Goal: Task Accomplishment & Management: Manage account settings

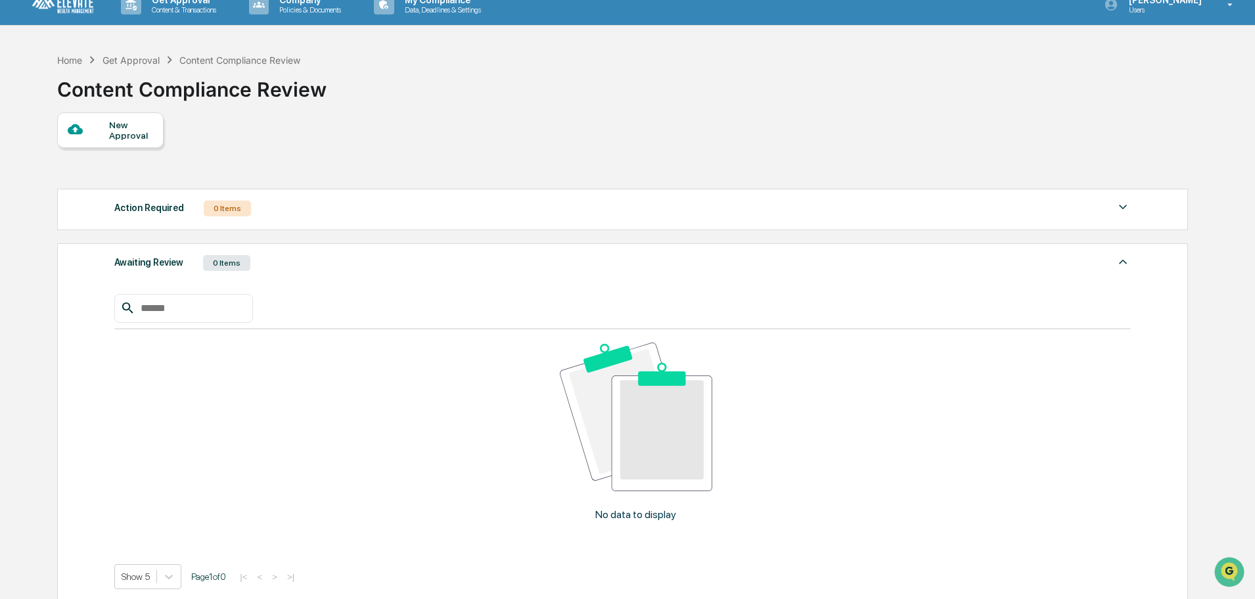
click at [127, 62] on div "Get Approval" at bounding box center [131, 60] width 57 height 11
click at [76, 62] on div "Home" at bounding box center [69, 60] width 25 height 11
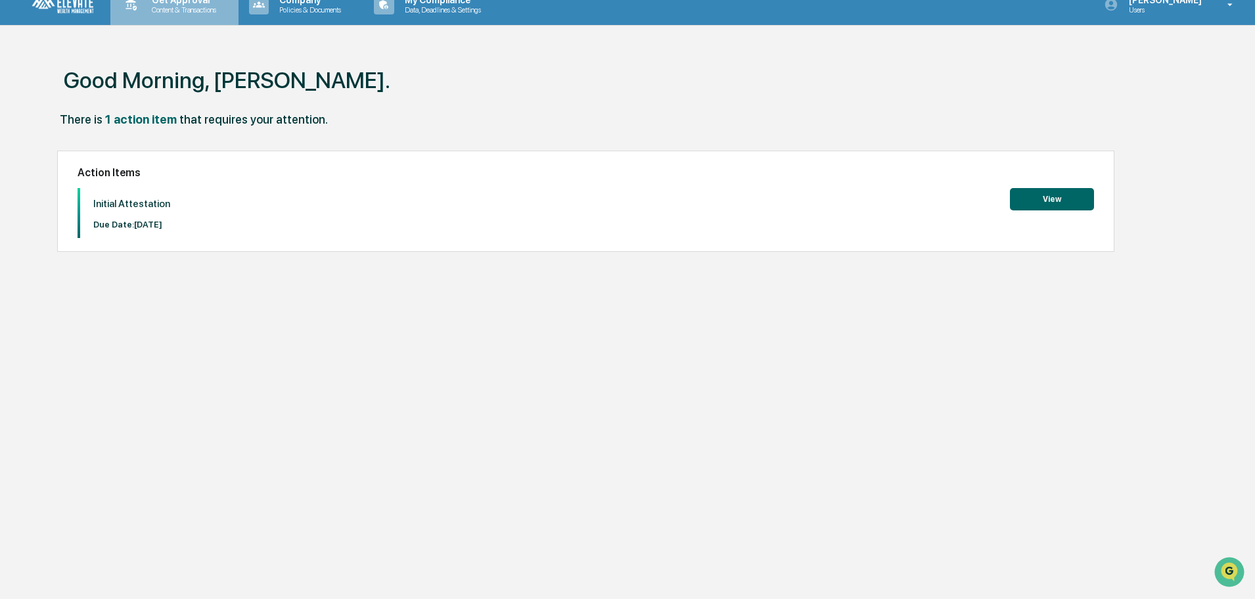
click at [164, 12] on p "Content & Transactions" at bounding box center [181, 9] width 81 height 9
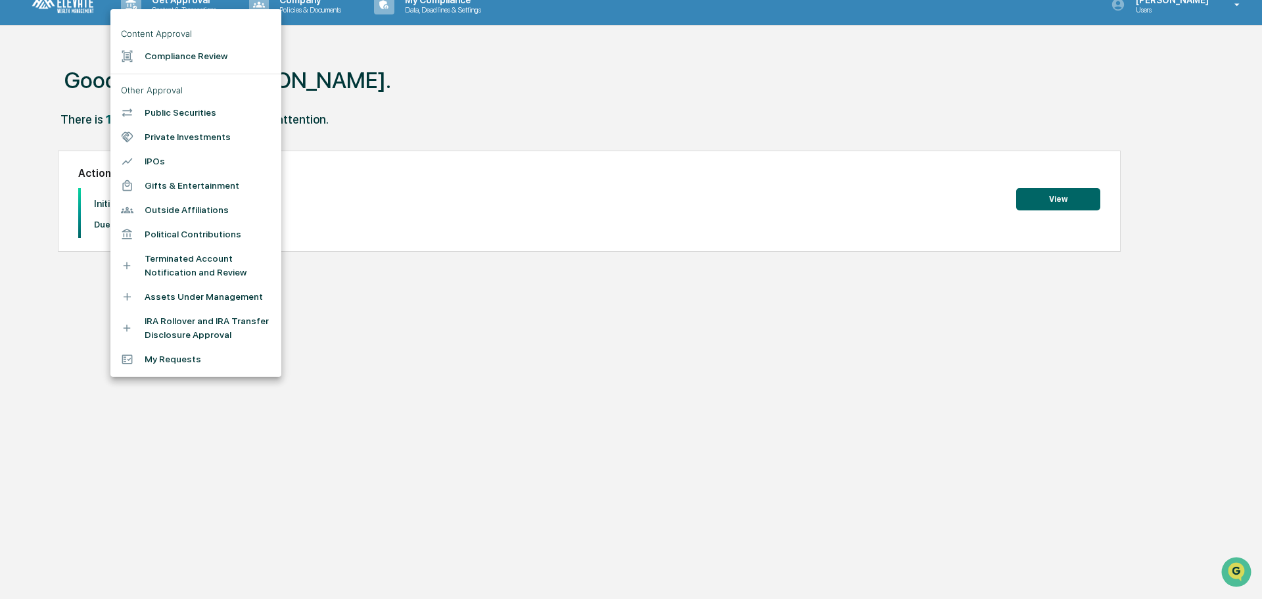
click at [160, 371] on li "My Requests" at bounding box center [195, 359] width 171 height 24
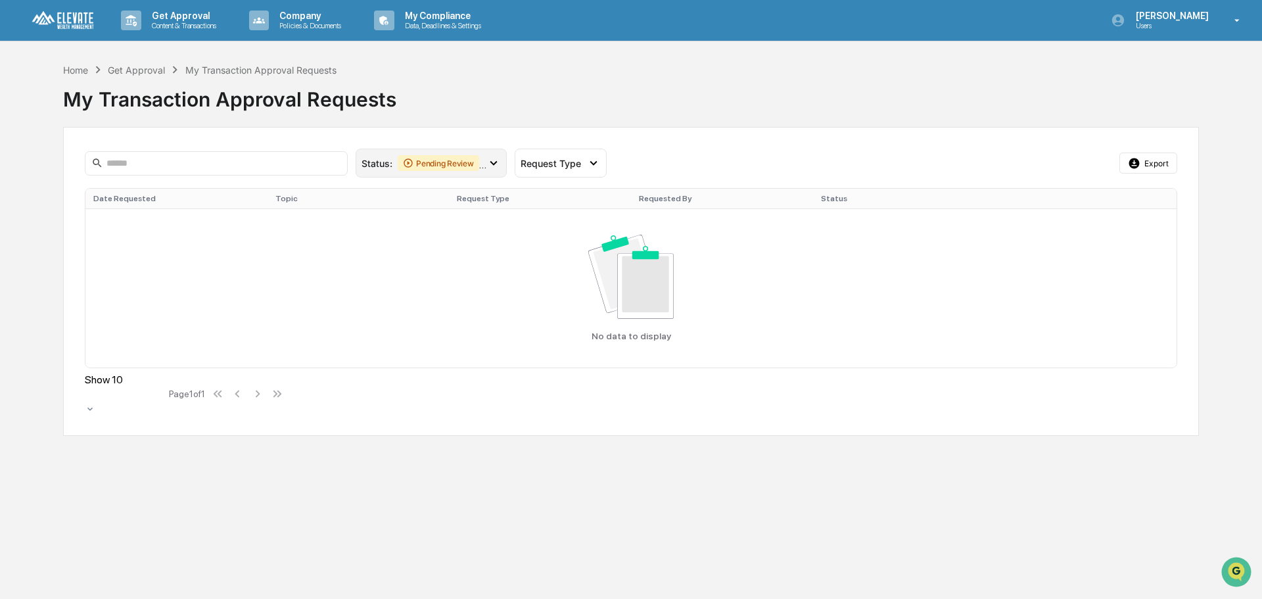
click at [496, 161] on icon at bounding box center [493, 163] width 14 height 14
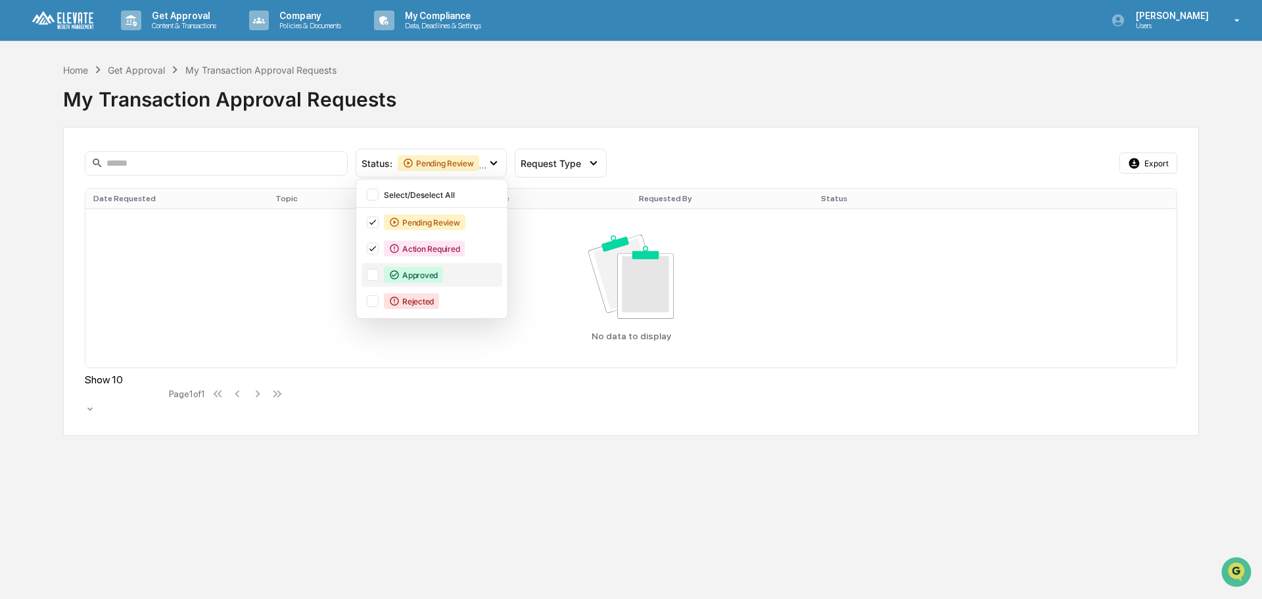
click at [369, 273] on div at bounding box center [373, 275] width 12 height 12
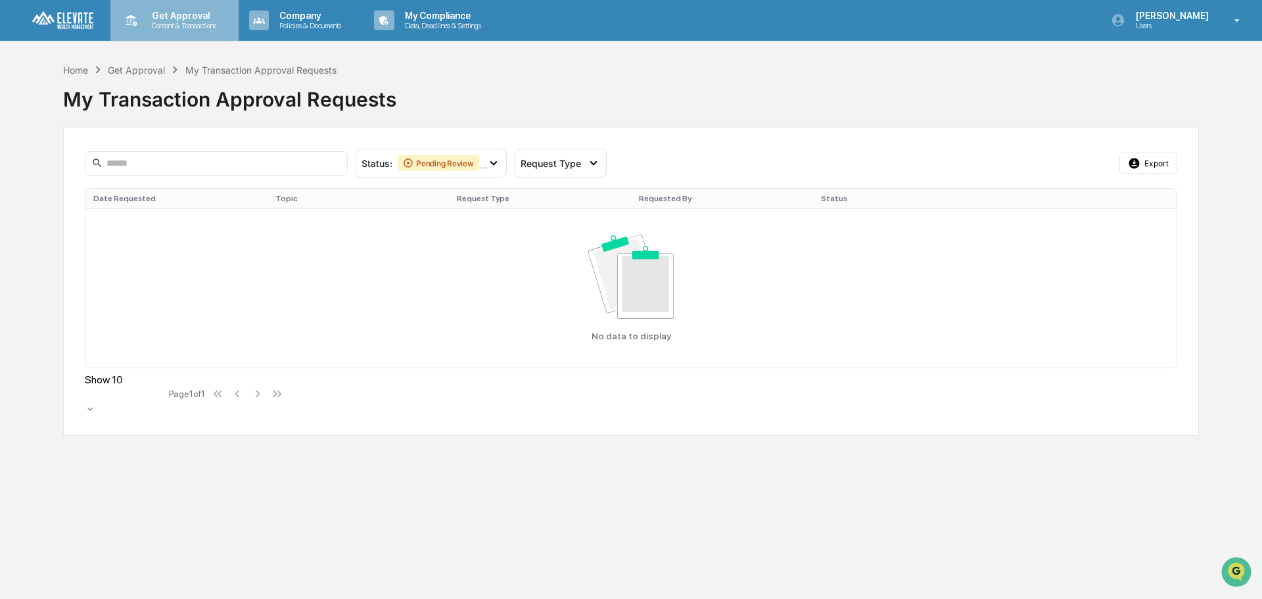
click at [175, 16] on p "Get Approval" at bounding box center [181, 16] width 81 height 11
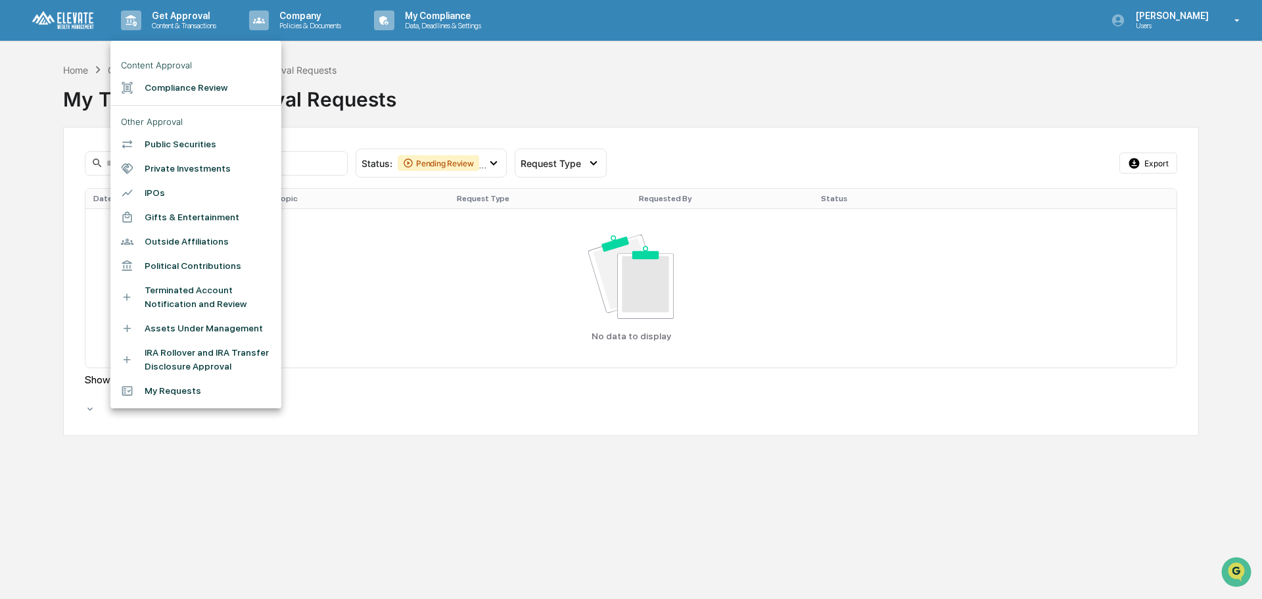
click at [297, 18] on div at bounding box center [631, 299] width 1262 height 599
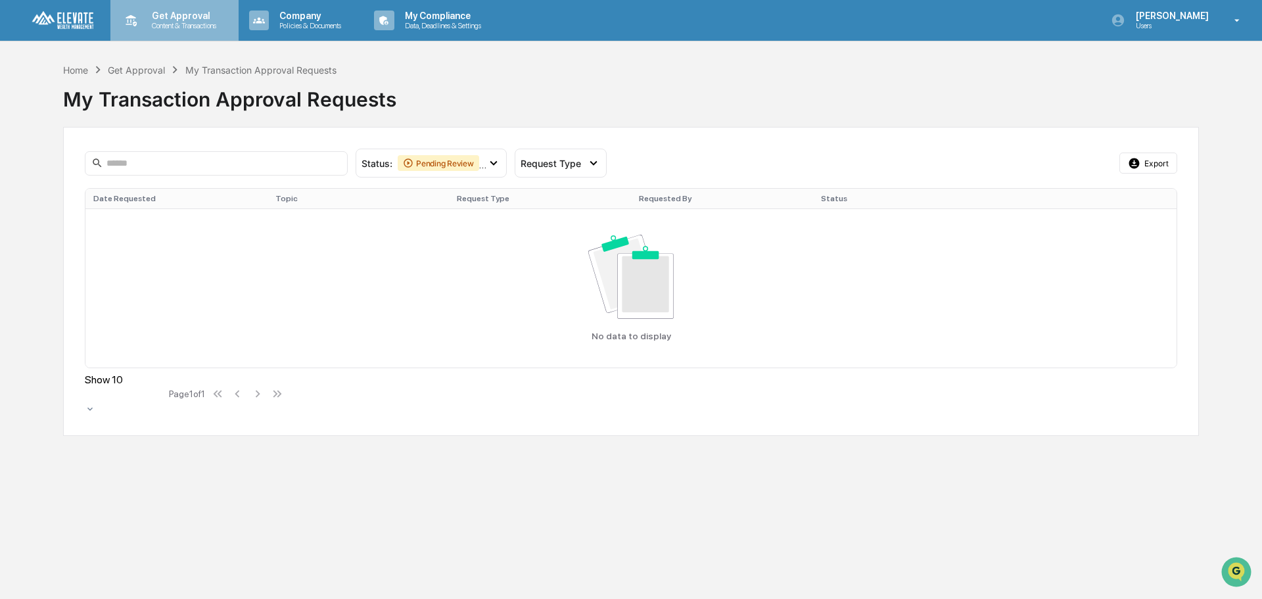
click at [141, 16] on p "Get Approval" at bounding box center [181, 16] width 81 height 11
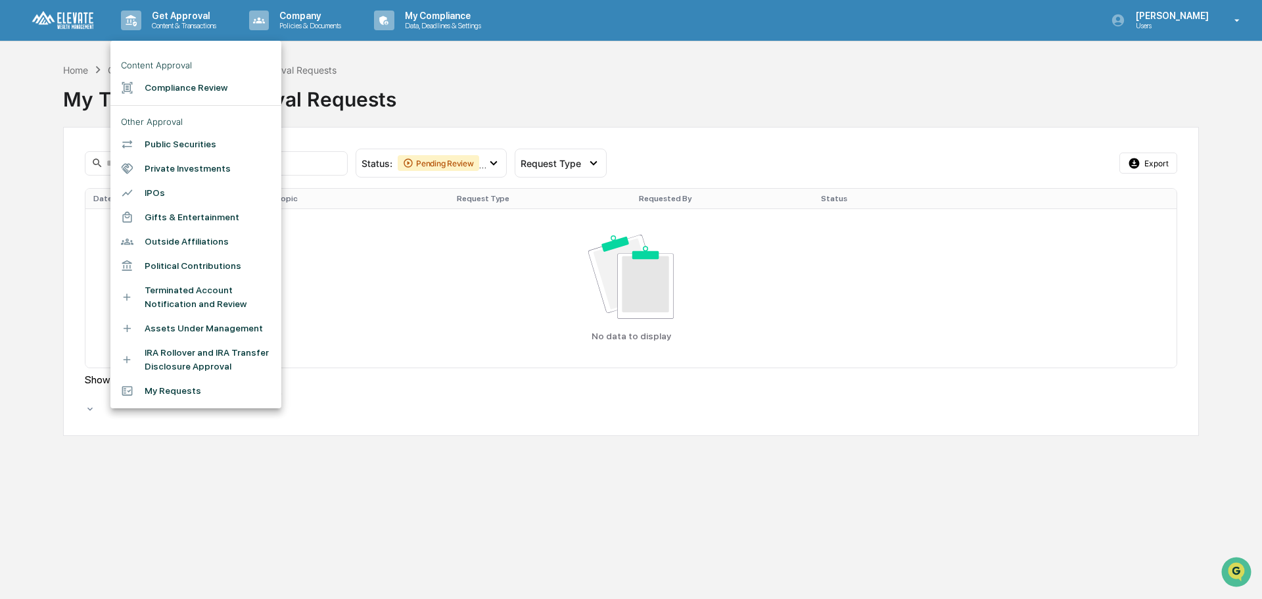
click at [165, 100] on li "Compliance Review" at bounding box center [195, 88] width 171 height 24
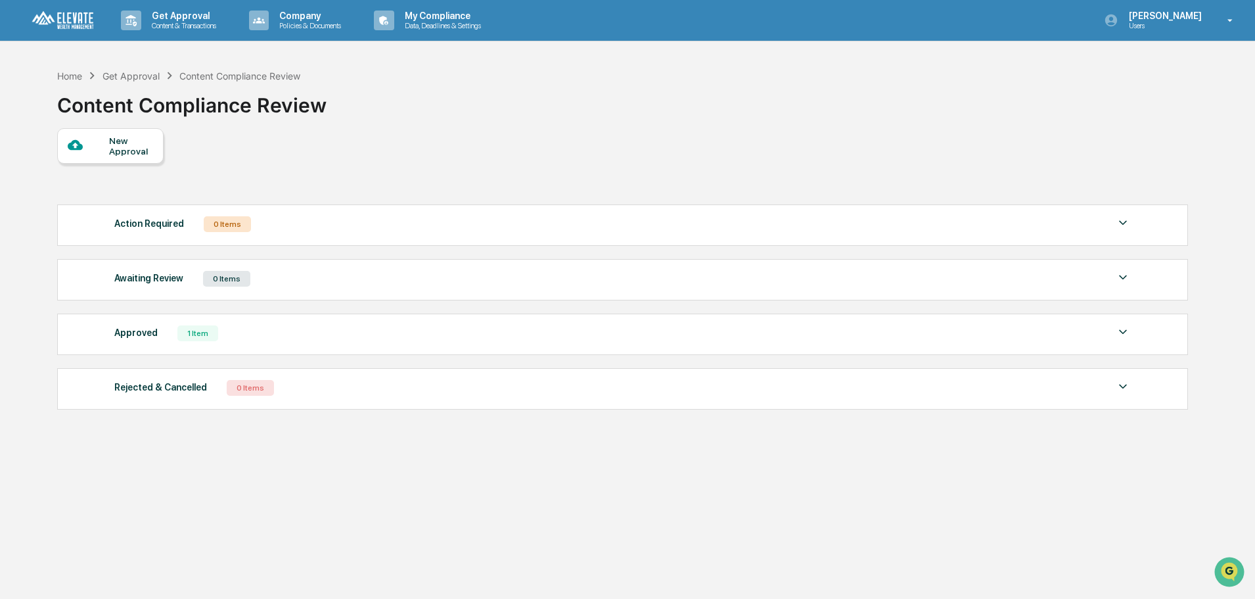
click at [327, 331] on div "Approved 1 Item" at bounding box center [622, 333] width 1017 height 18
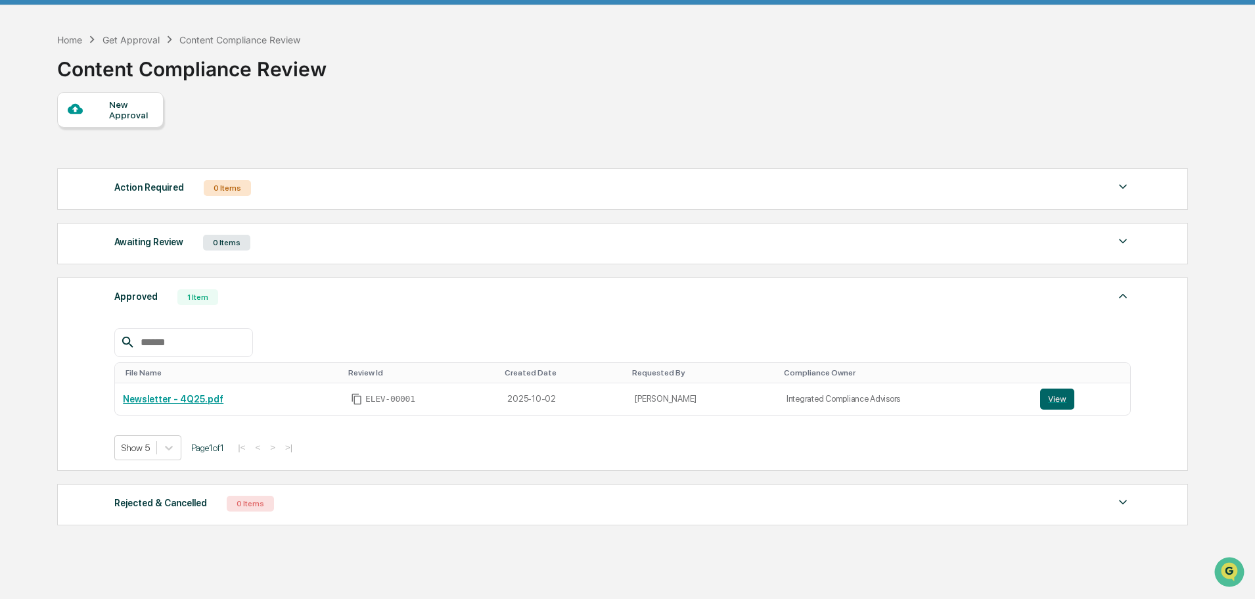
scroll to position [66, 0]
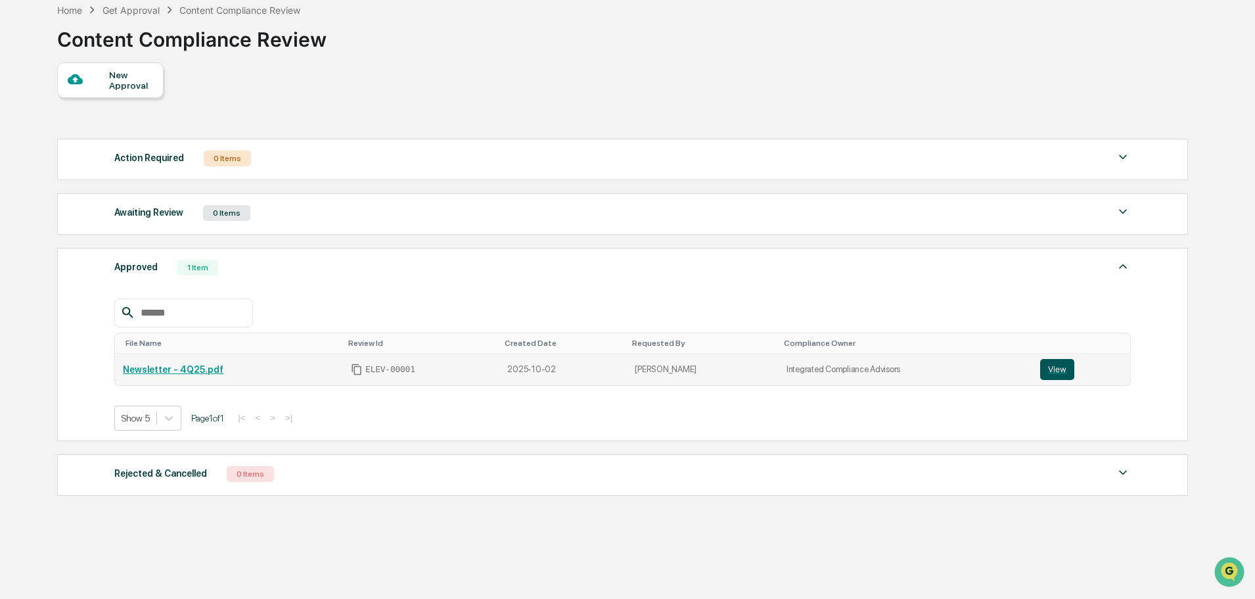
click at [1052, 367] on button "View" at bounding box center [1057, 369] width 34 height 21
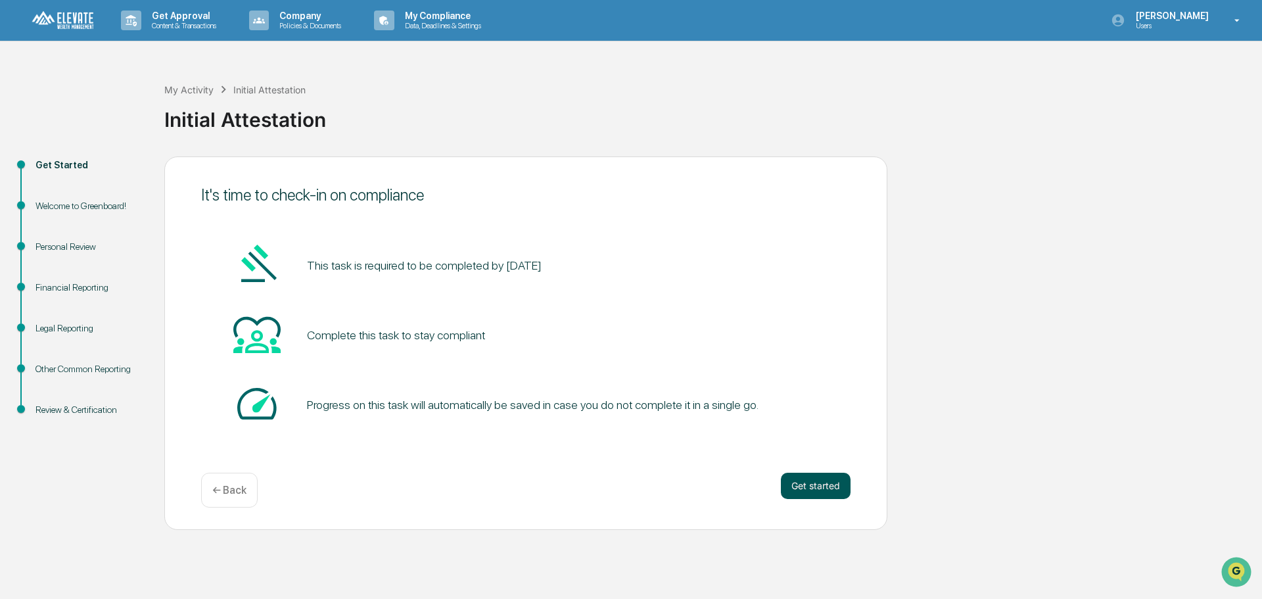
click at [806, 490] on button "Get started" at bounding box center [816, 486] width 70 height 26
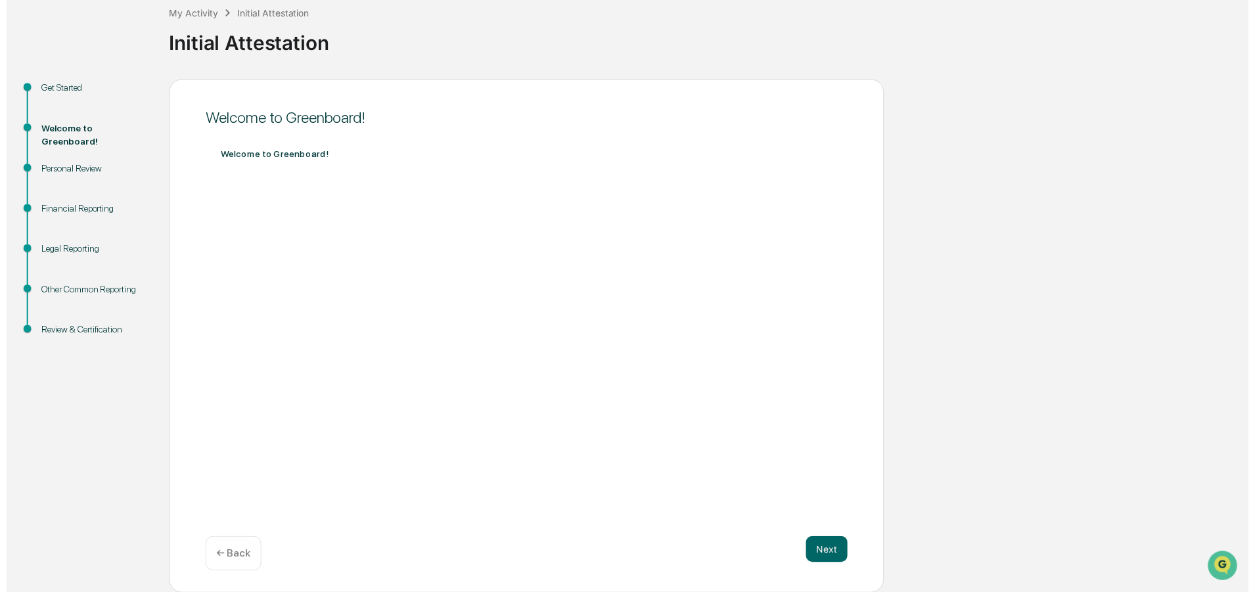
scroll to position [77, 0]
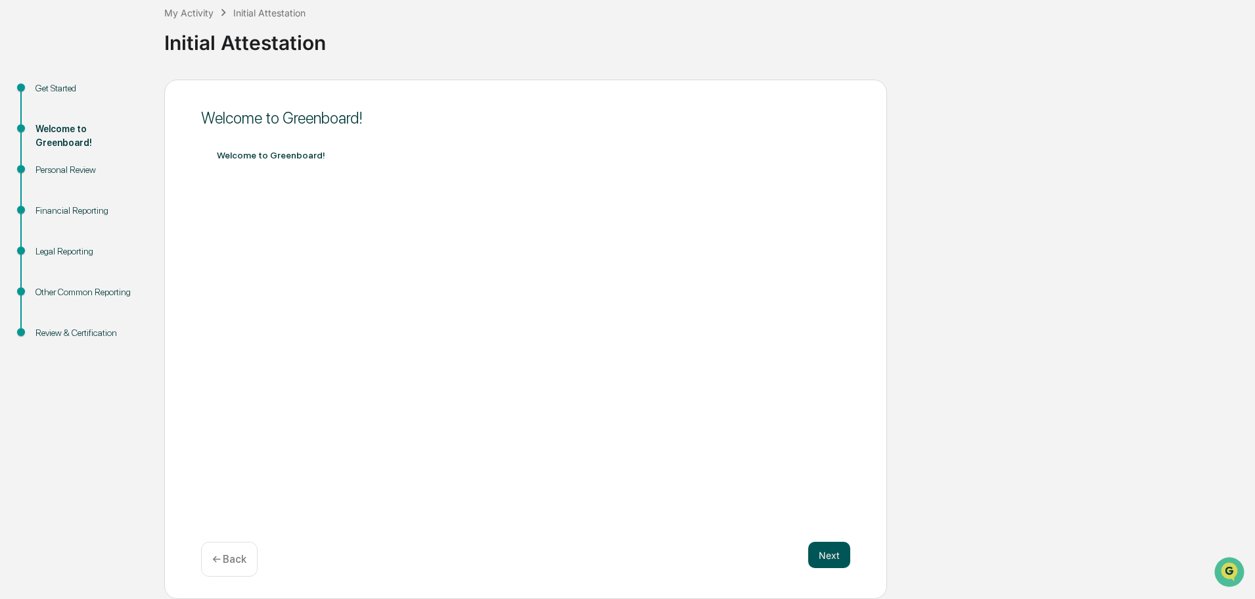
click at [825, 550] on button "Next" at bounding box center [829, 555] width 42 height 26
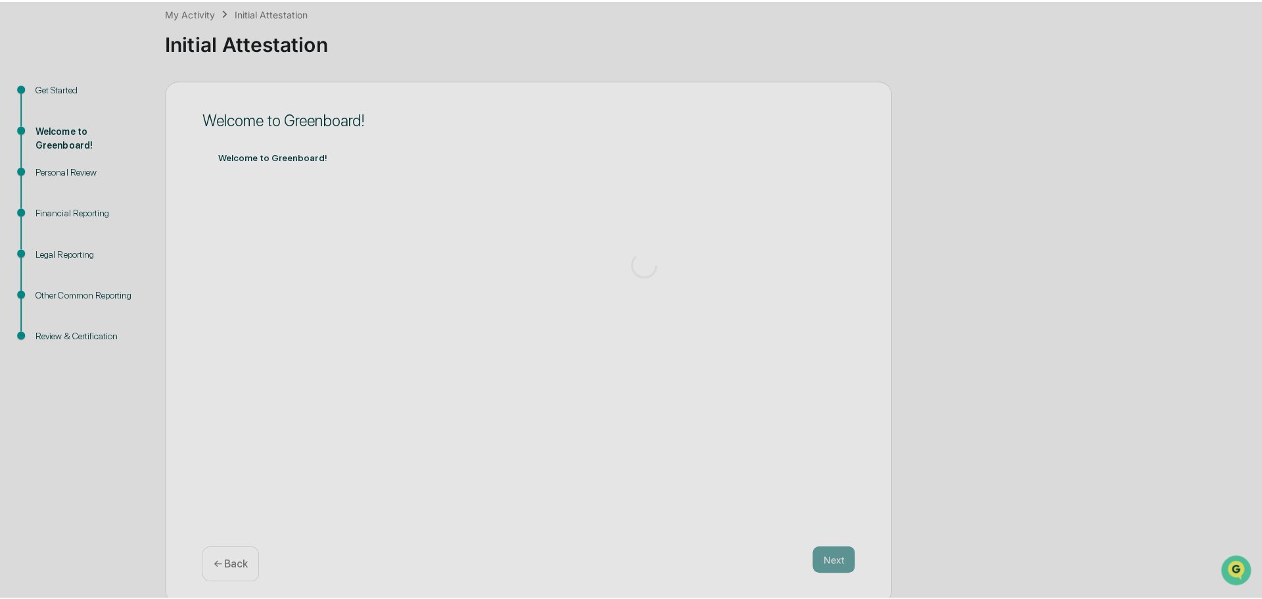
scroll to position [0, 0]
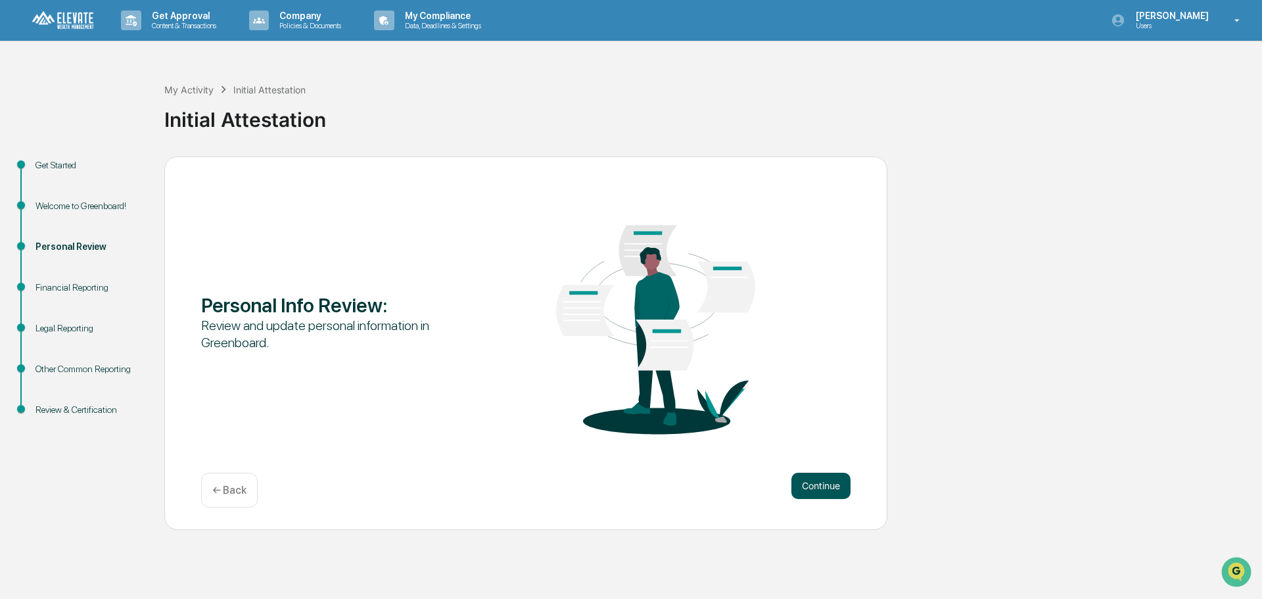
click at [813, 481] on button "Continue" at bounding box center [820, 486] width 59 height 26
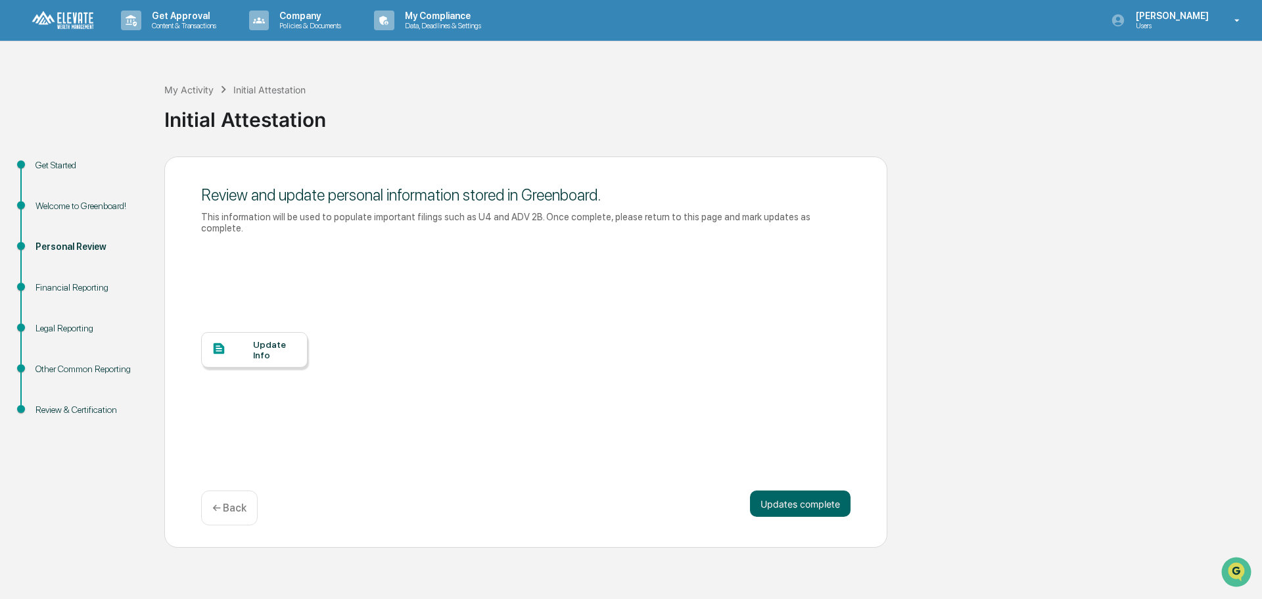
click at [262, 341] on div "Update Info" at bounding box center [275, 349] width 44 height 21
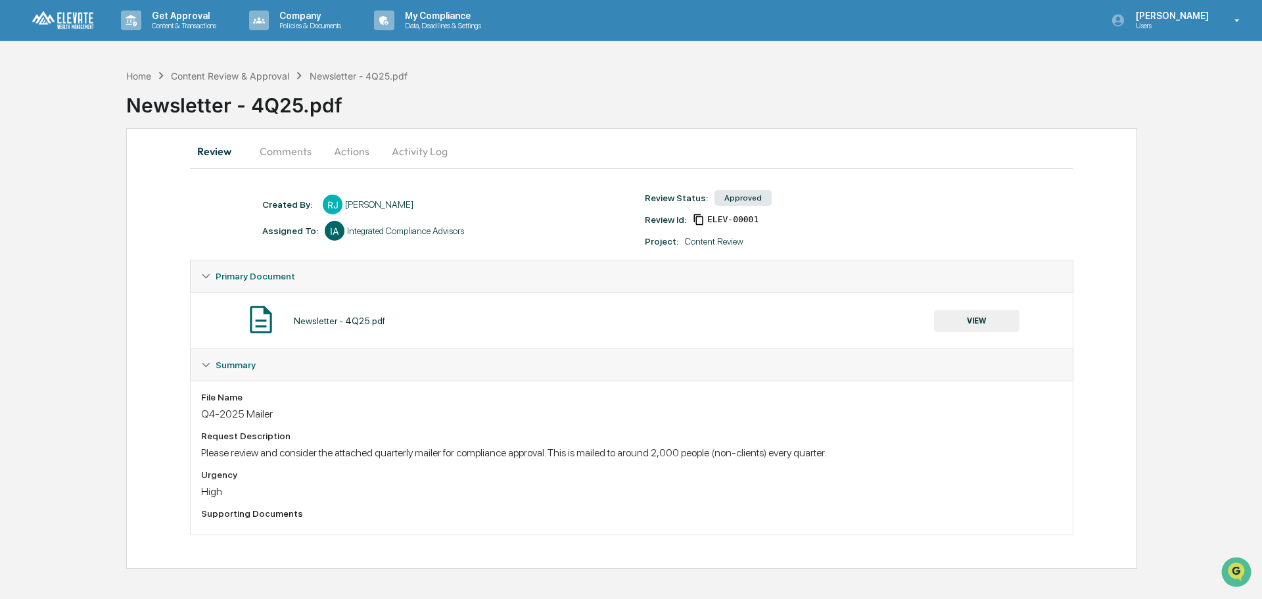
click at [290, 149] on button "Comments" at bounding box center [285, 151] width 73 height 32
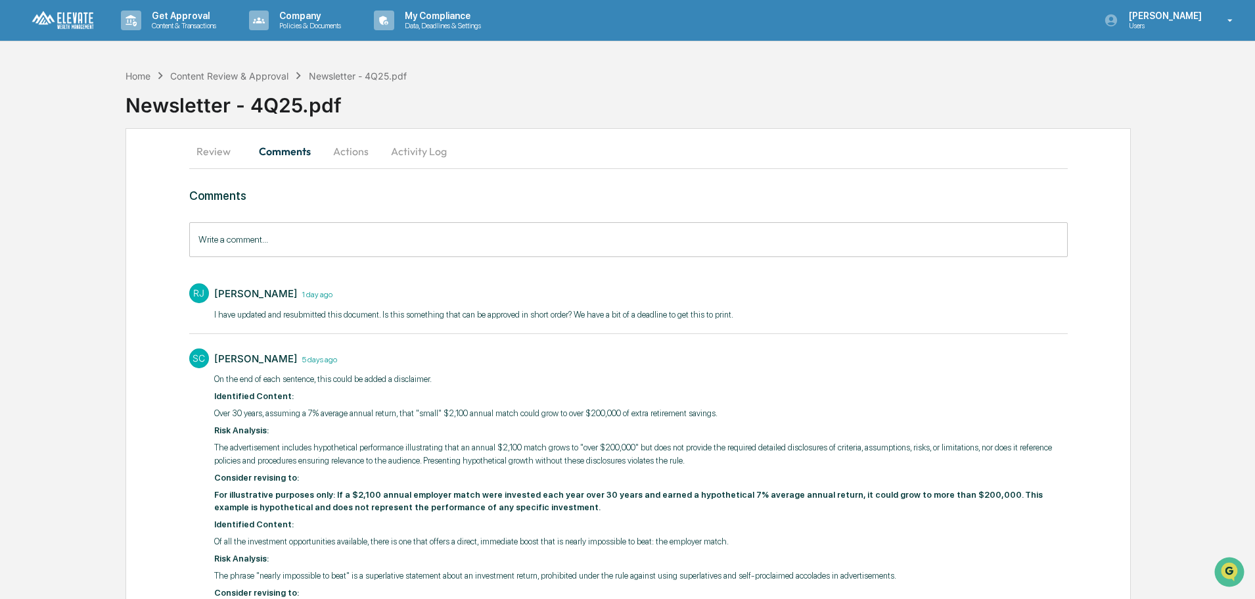
click at [345, 152] on button "Actions" at bounding box center [350, 151] width 59 height 32
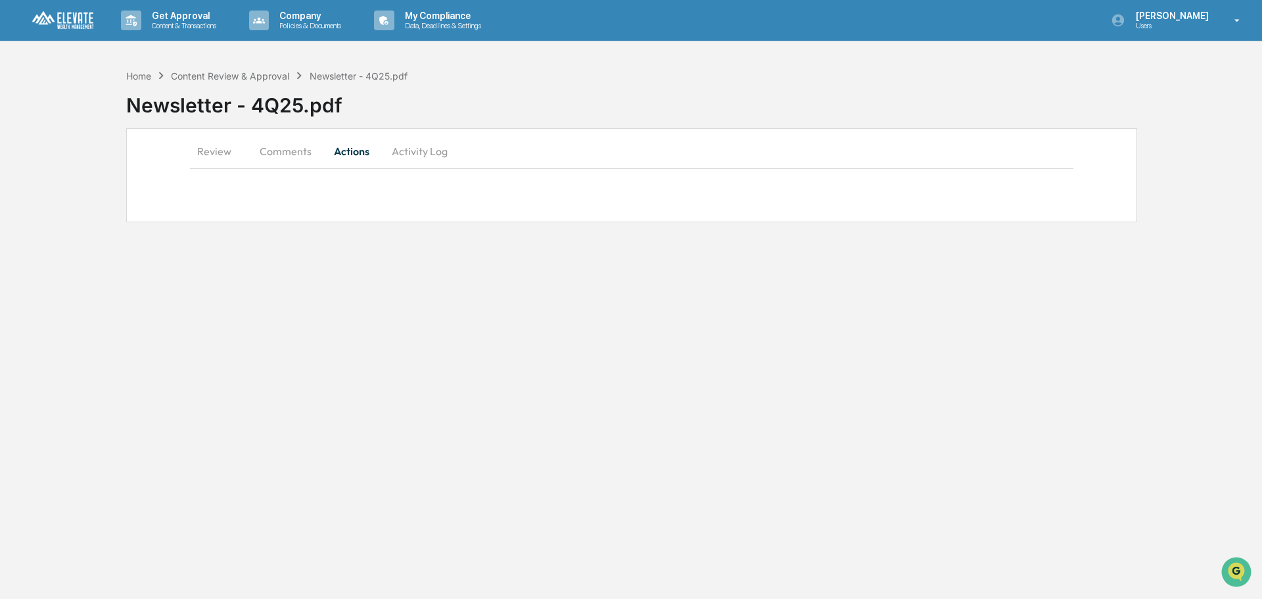
click at [430, 150] on button "Activity Log" at bounding box center [419, 151] width 77 height 32
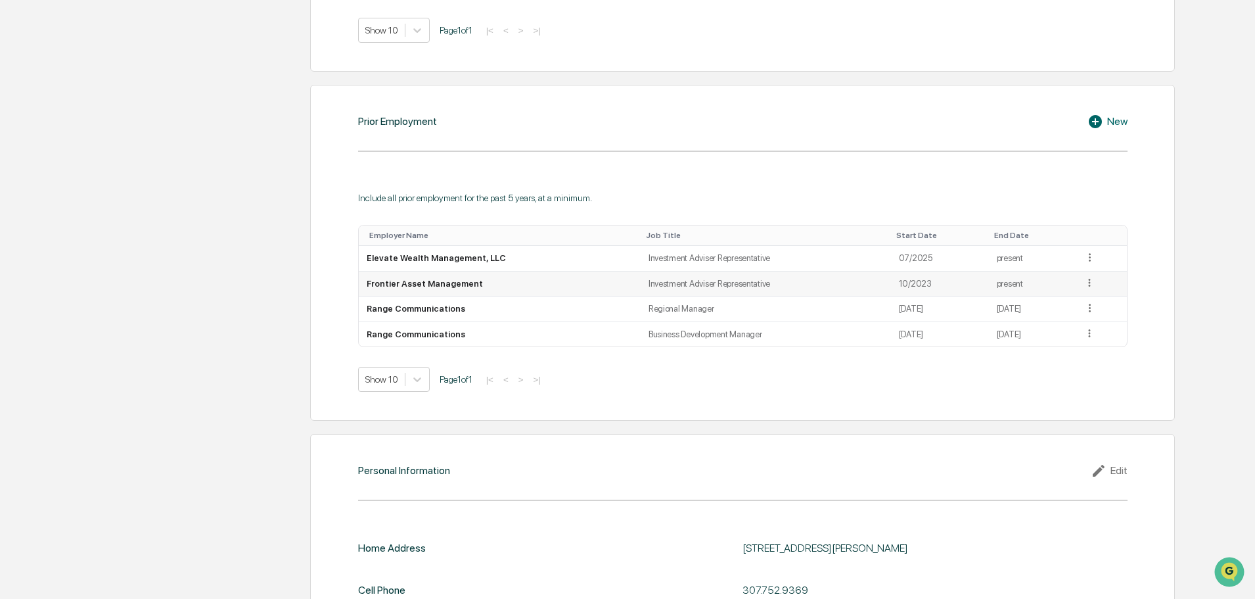
click at [1088, 285] on icon at bounding box center [1090, 283] width 12 height 12
drag, startPoint x: 1073, startPoint y: 298, endPoint x: 1068, endPoint y: 269, distance: 29.4
click at [1068, 269] on tbody "Elevate Wealth Management, LLC Investment Adviser Representative 07/2025 presen…" at bounding box center [743, 296] width 768 height 101
click at [1161, 274] on div "Prior Employment New Include all prior employment for the past 5 years, at a mi…" at bounding box center [742, 253] width 865 height 336
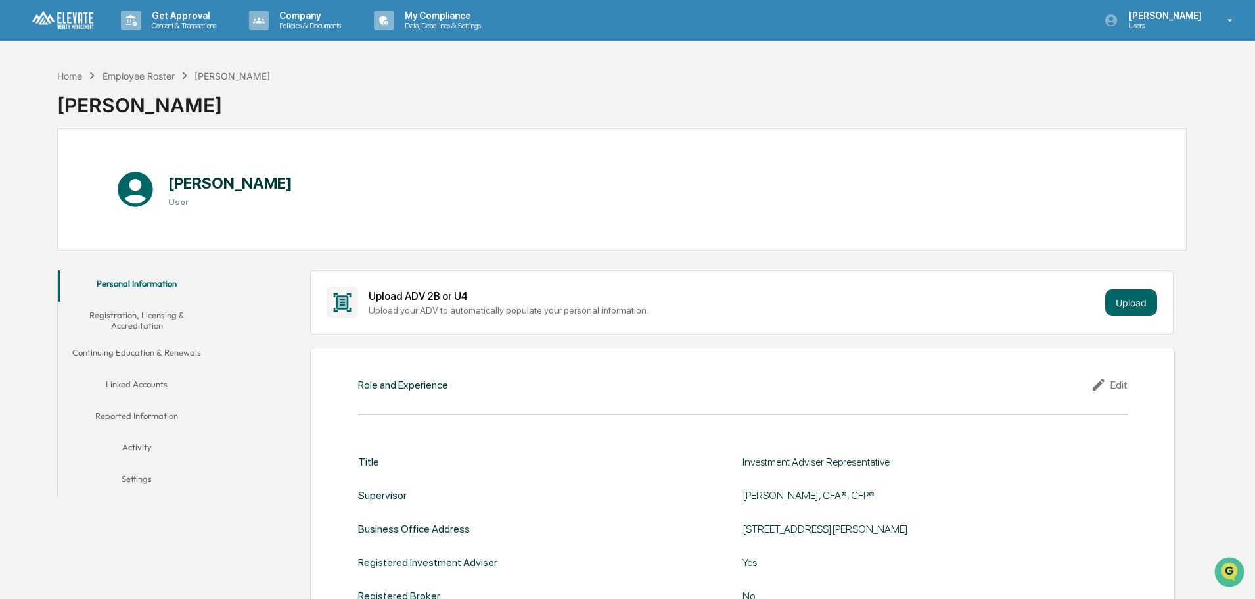
click at [124, 317] on button "Registration, Licensing & Accreditation" at bounding box center [137, 320] width 158 height 37
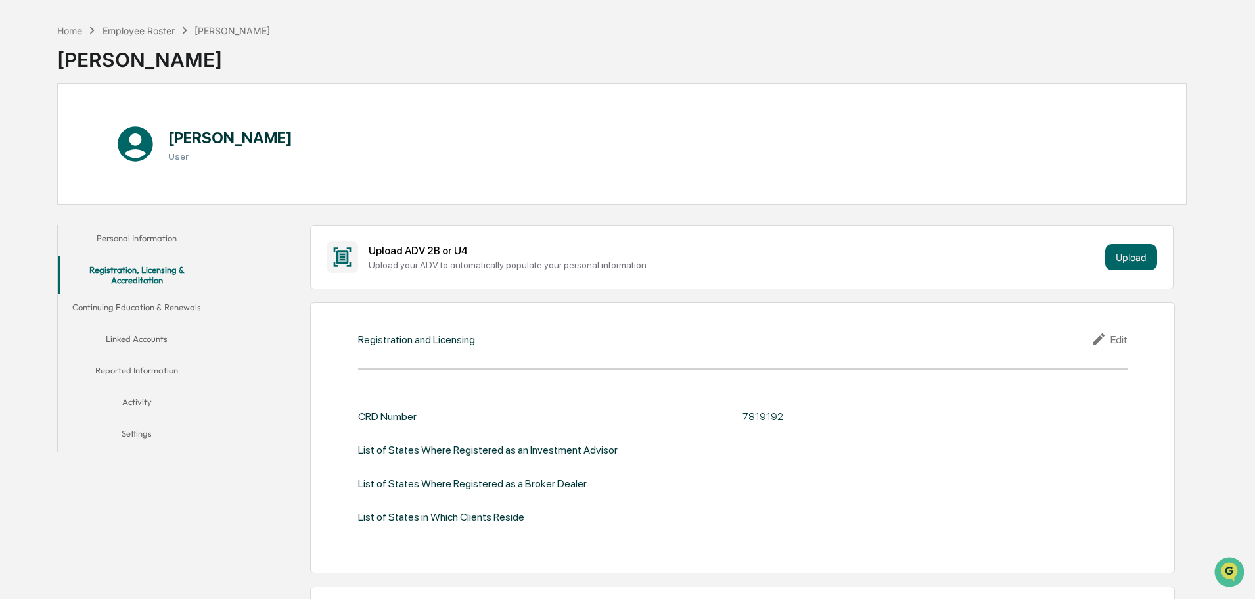
scroll to position [1, 0]
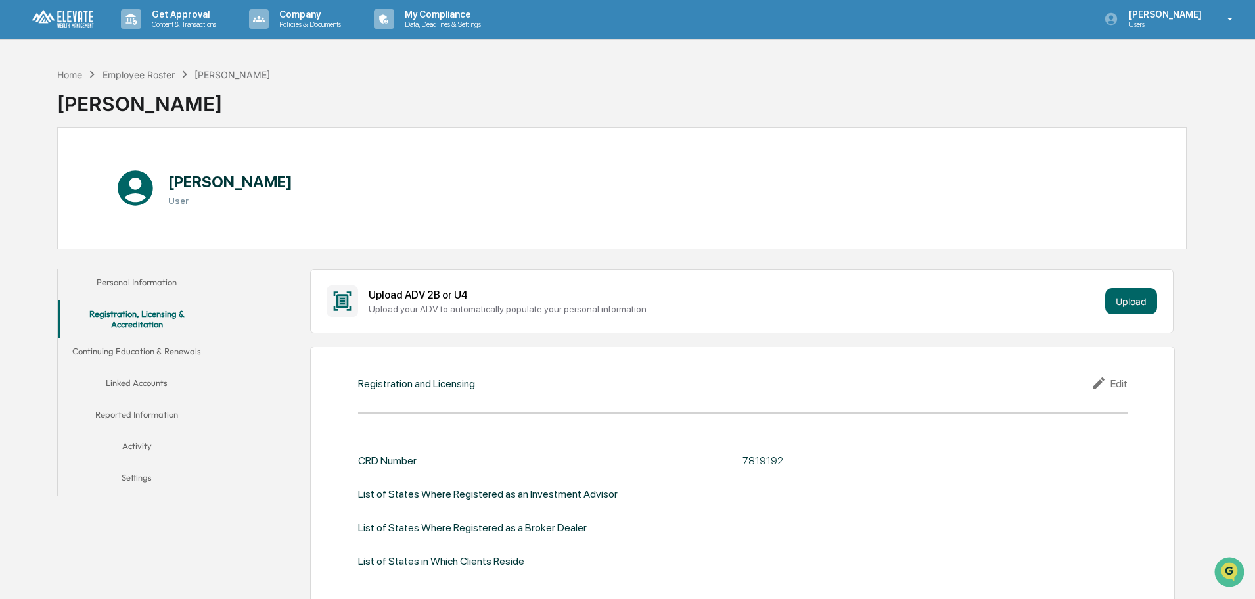
click at [157, 350] on button "Continuing Education & Renewals" at bounding box center [137, 354] width 158 height 32
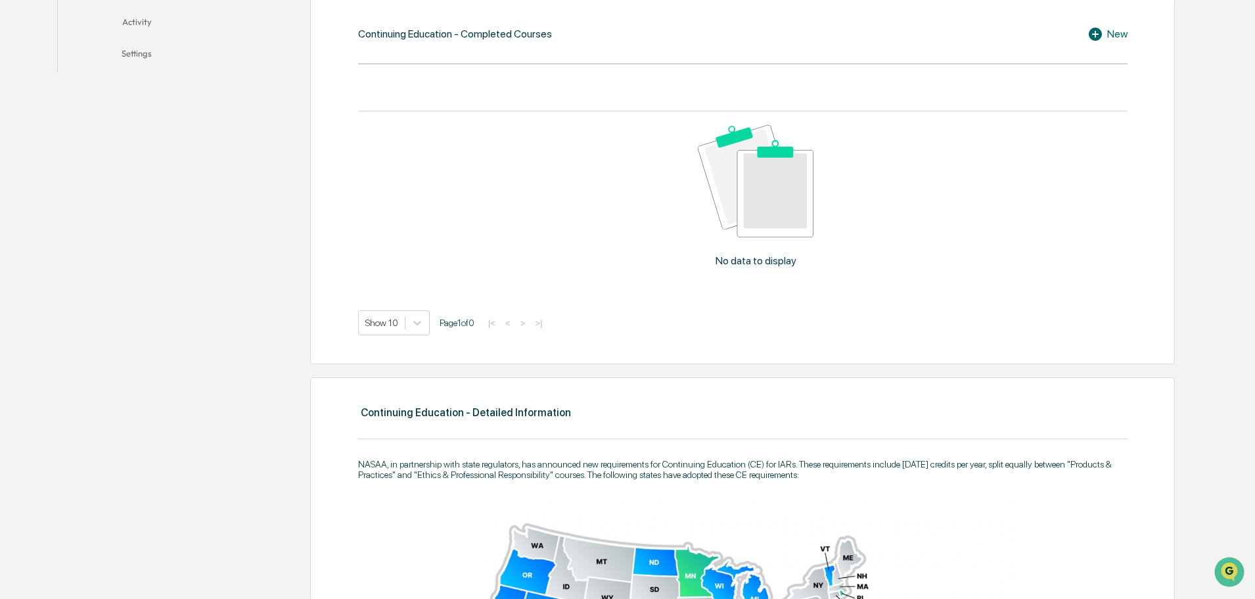
scroll to position [215, 0]
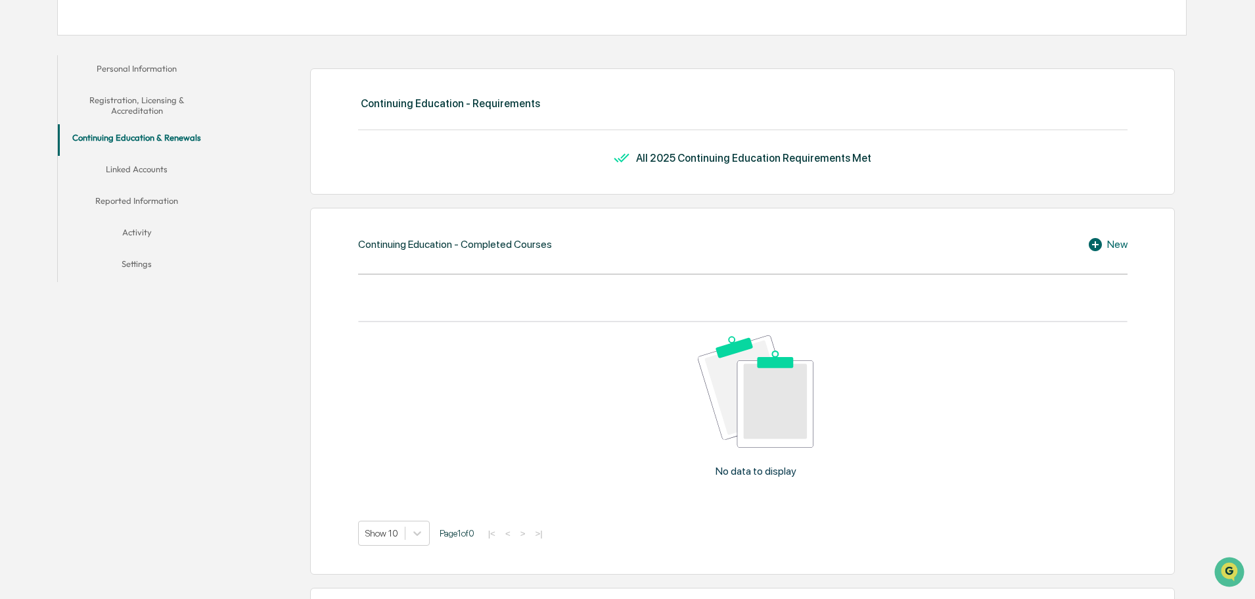
click at [145, 169] on button "Linked Accounts" at bounding box center [137, 172] width 158 height 32
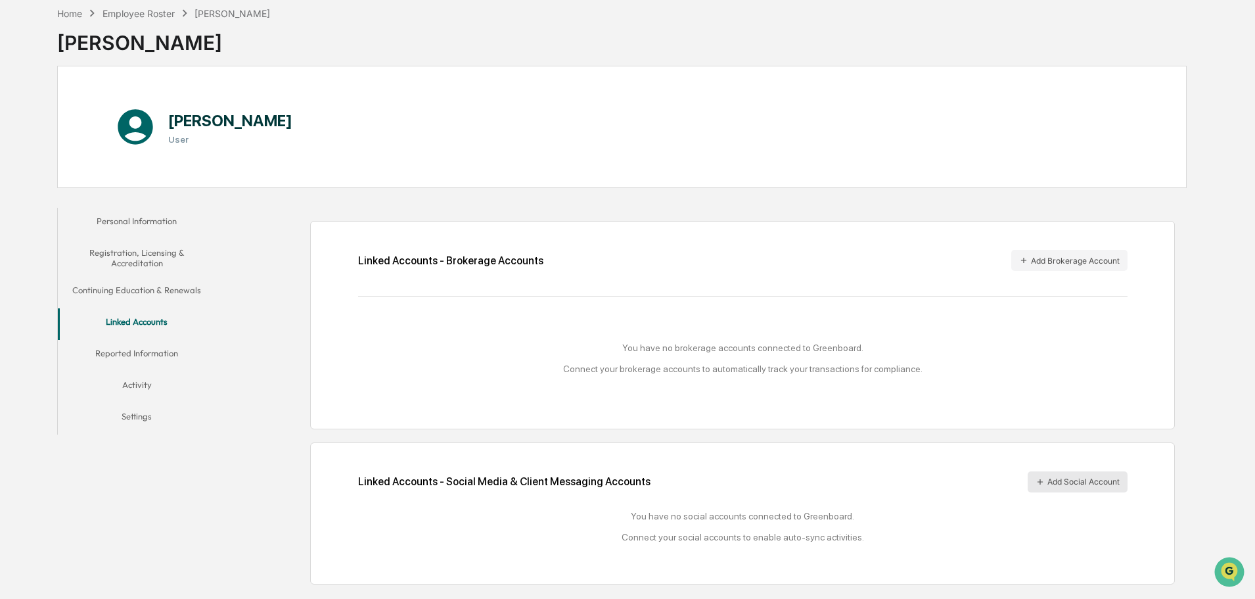
click at [1094, 483] on button "Add Social Account" at bounding box center [1078, 481] width 100 height 21
